Goal: Ask a question: Seek information or help from site administrators or community

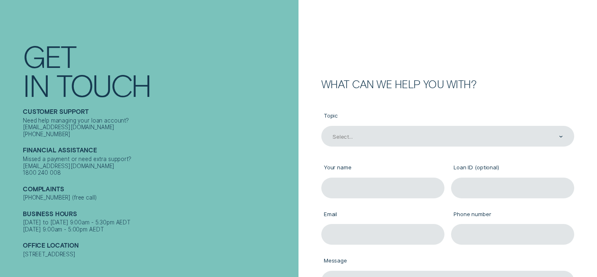
scroll to position [33, 0]
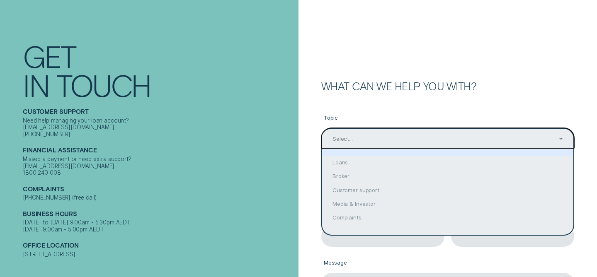
click at [348, 134] on div "Select..." at bounding box center [447, 138] width 253 height 21
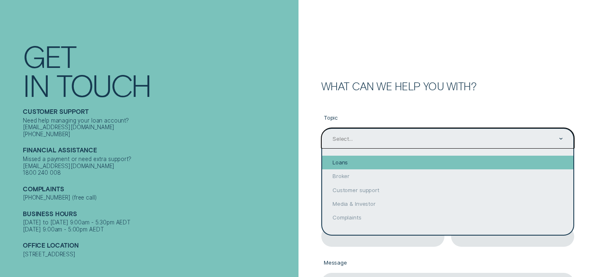
click at [344, 162] on div "Loans" at bounding box center [447, 163] width 251 height 14
type input "Loans"
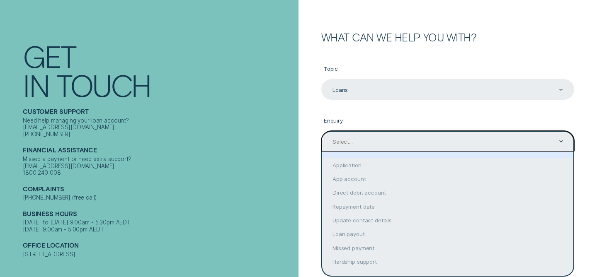
click at [347, 152] on div "option focused, 1 of 9. 9 results available. Use Up and Down to choose options,…" at bounding box center [447, 141] width 253 height 21
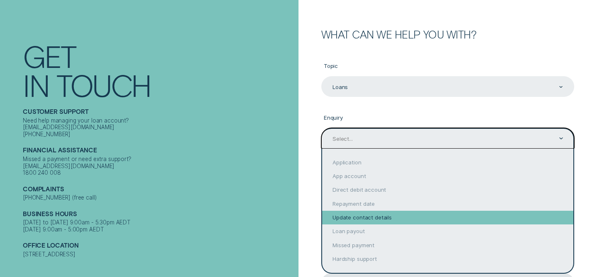
scroll to position [3, 0]
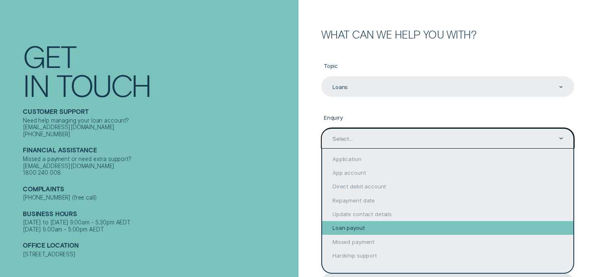
click at [350, 225] on div "Loan payout" at bounding box center [447, 228] width 251 height 14
type input "Loan payout"
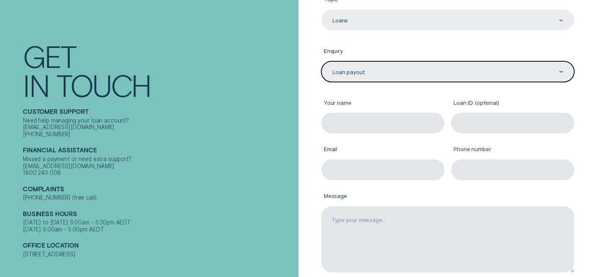
scroll to position [182, 0]
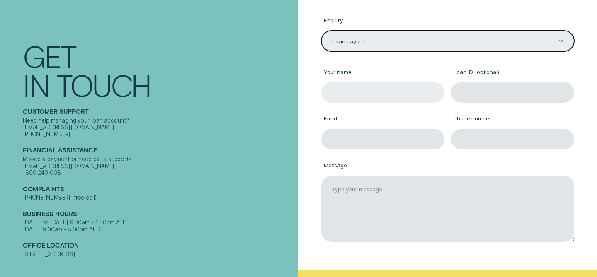
click at [361, 93] on input "Your name" at bounding box center [382, 92] width 123 height 21
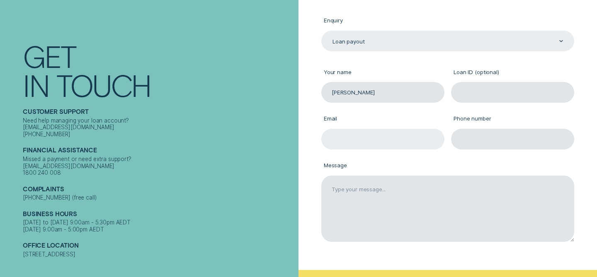
type input "[PERSON_NAME]"
click at [361, 139] on input "Email" at bounding box center [382, 139] width 123 height 21
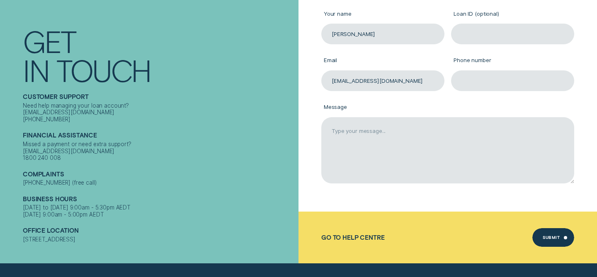
scroll to position [244, 0]
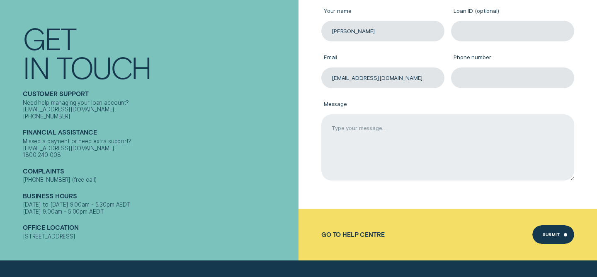
type input "[EMAIL_ADDRESS][DOMAIN_NAME]"
click at [378, 143] on textarea "Message" at bounding box center [447, 147] width 253 height 66
click at [452, 130] on textarea "Hi I want to know how much should I pay" at bounding box center [447, 147] width 253 height 66
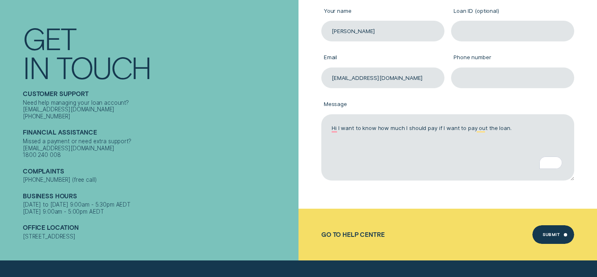
type textarea "Hi I want to know how much I should pay if I want to pay out the loan."
click at [476, 31] on input "Loan ID (optional)" at bounding box center [512, 31] width 123 height 21
paste input "485032"
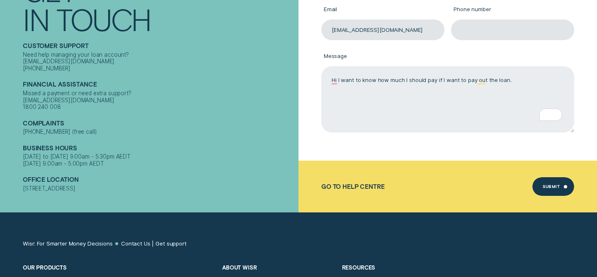
scroll to position [292, 0]
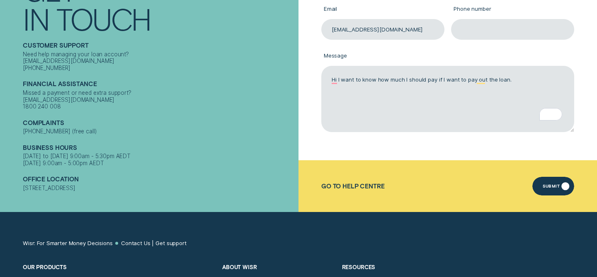
type input "485032"
click at [542, 188] on div "Submit" at bounding box center [553, 186] width 42 height 19
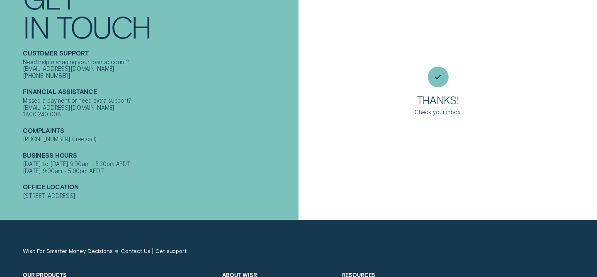
scroll to position [4, 0]
